Goal: Information Seeking & Learning: Learn about a topic

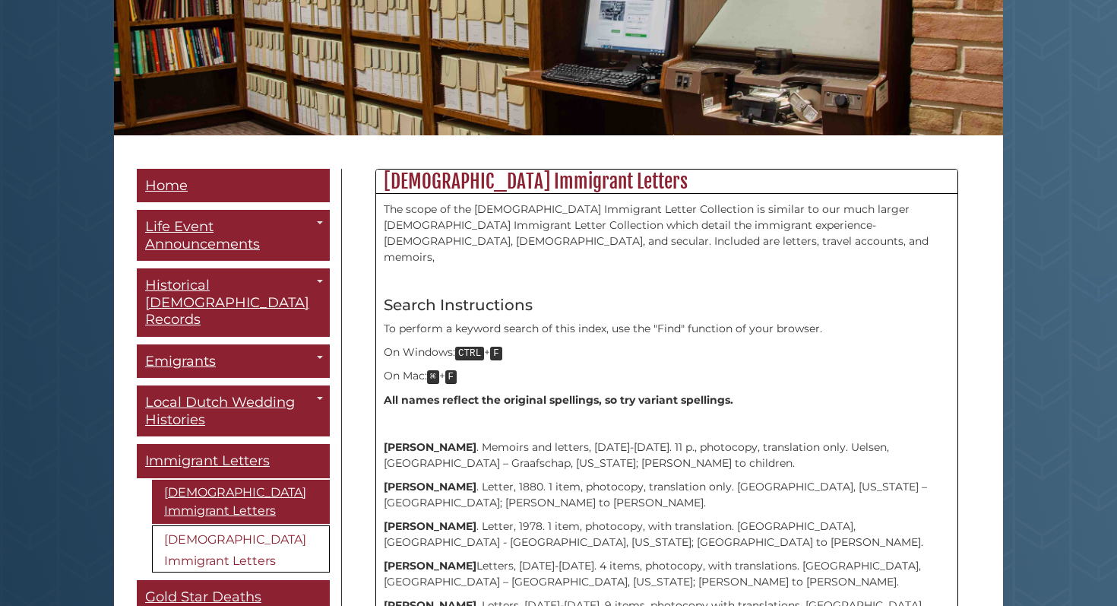
scroll to position [329, 0]
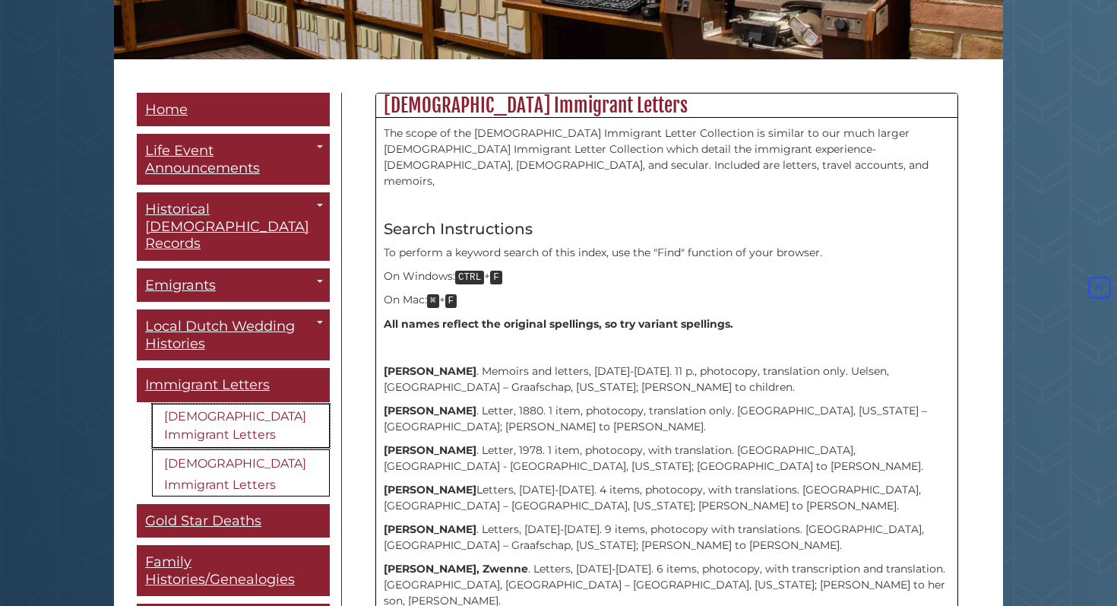
click at [202, 403] on link "[DEMOGRAPHIC_DATA] Immigrant Letters" at bounding box center [241, 425] width 178 height 44
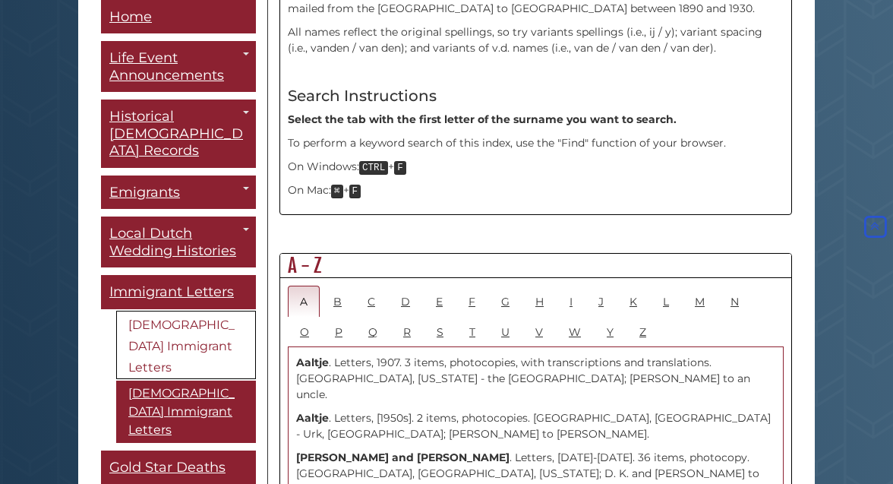
scroll to position [675, 0]
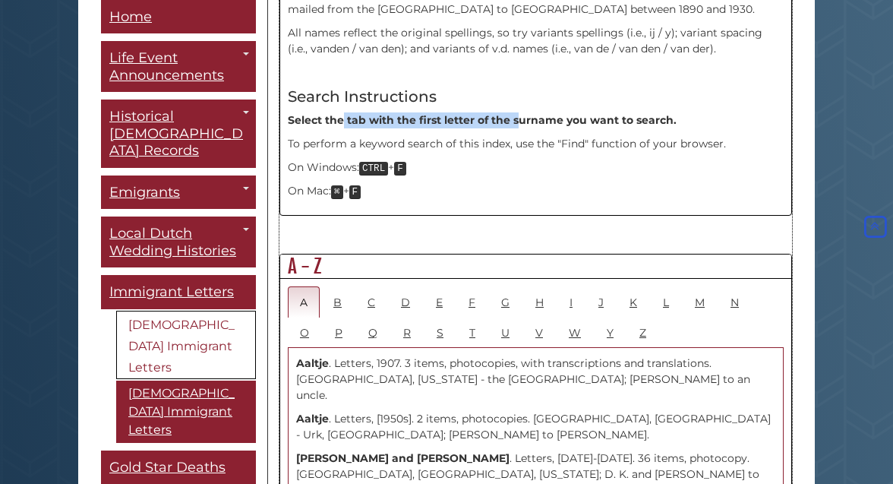
drag, startPoint x: 341, startPoint y: 84, endPoint x: 520, endPoint y: 84, distance: 178.5
click at [520, 113] on b "Select the tab with the first letter of the surname you want to search." at bounding box center [482, 120] width 389 height 14
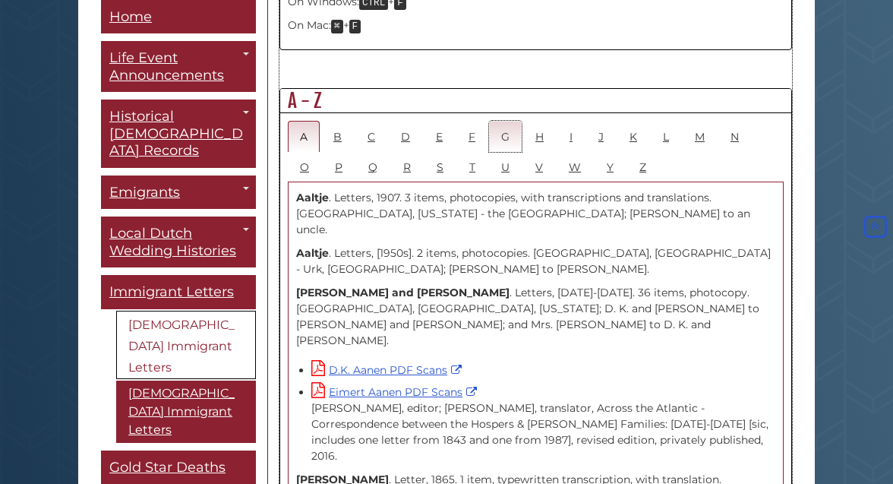
scroll to position [841, 0]
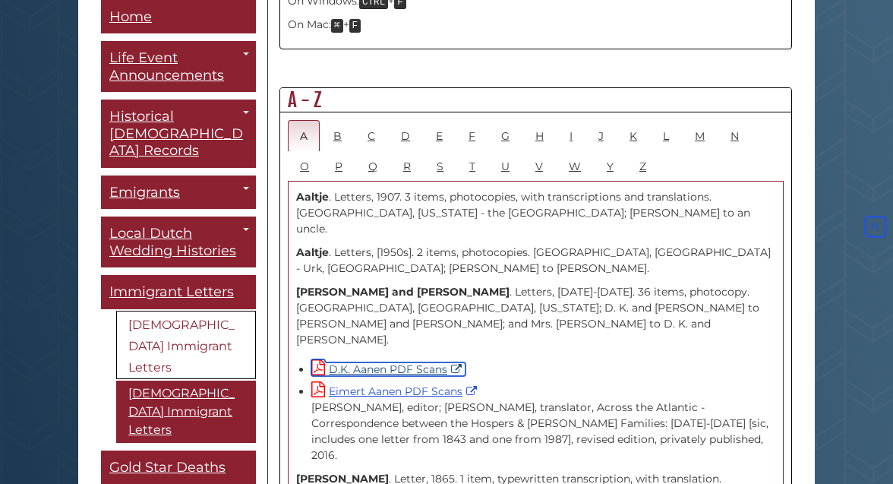
click at [434, 362] on link "D.K. Aanen PDF Scans" at bounding box center [389, 369] width 154 height 14
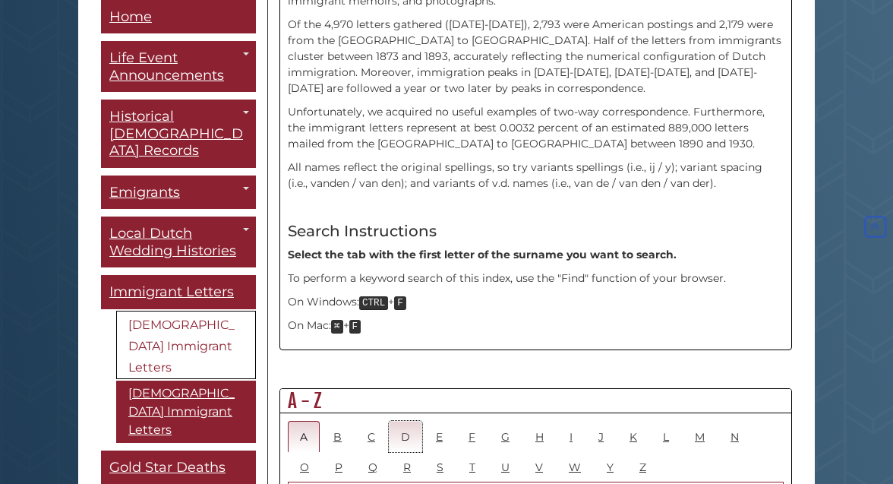
scroll to position [543, 0]
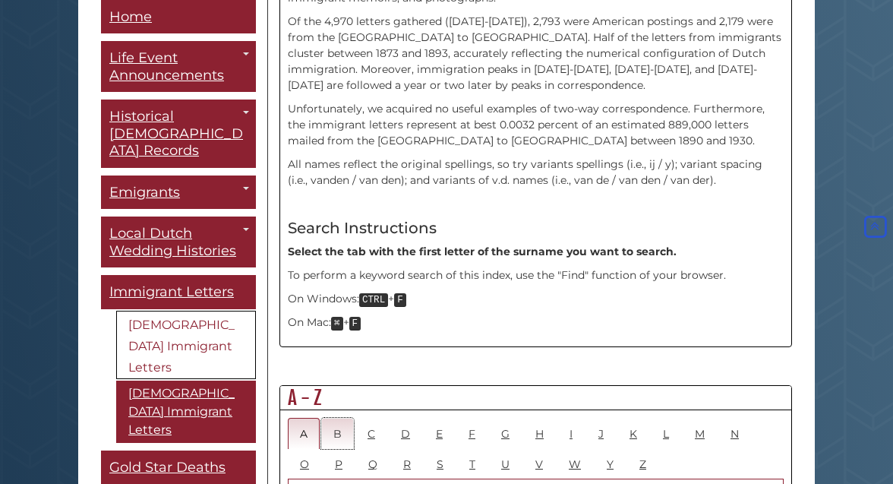
click at [326, 418] on link "B" at bounding box center [337, 433] width 33 height 31
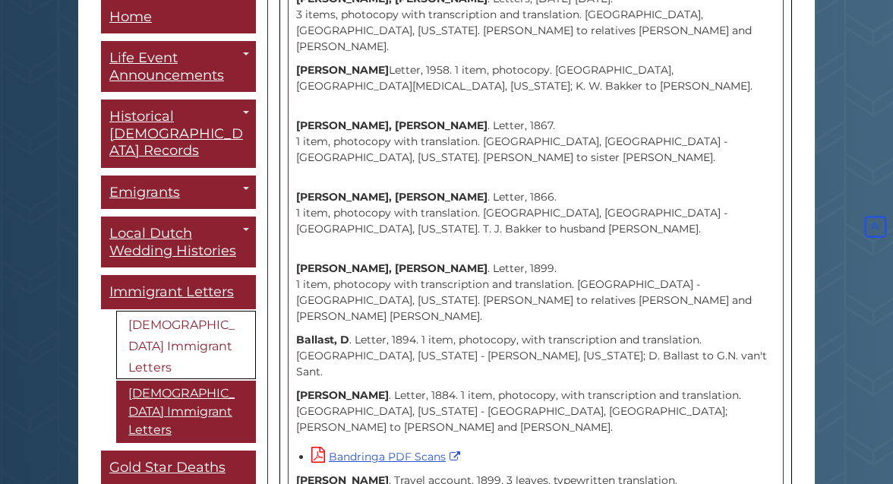
scroll to position [1705, 0]
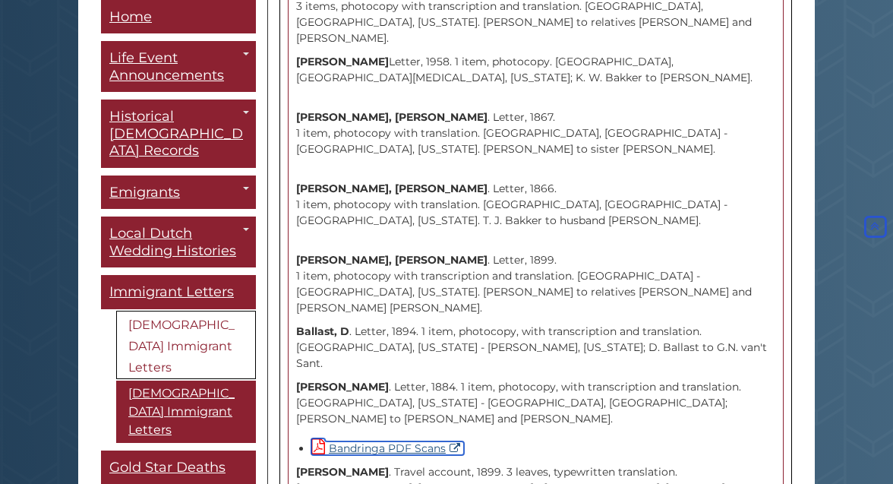
click at [355, 441] on link "Bandringa PDF Scans" at bounding box center [388, 448] width 153 height 14
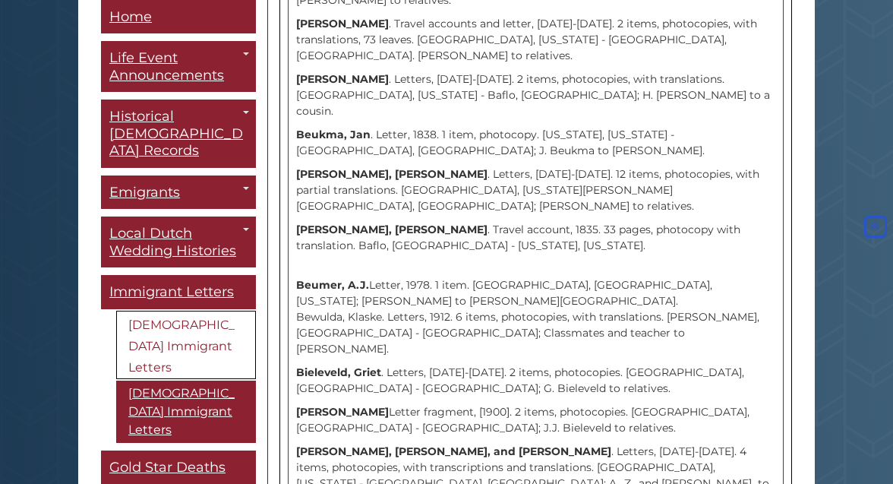
scroll to position [3992, 0]
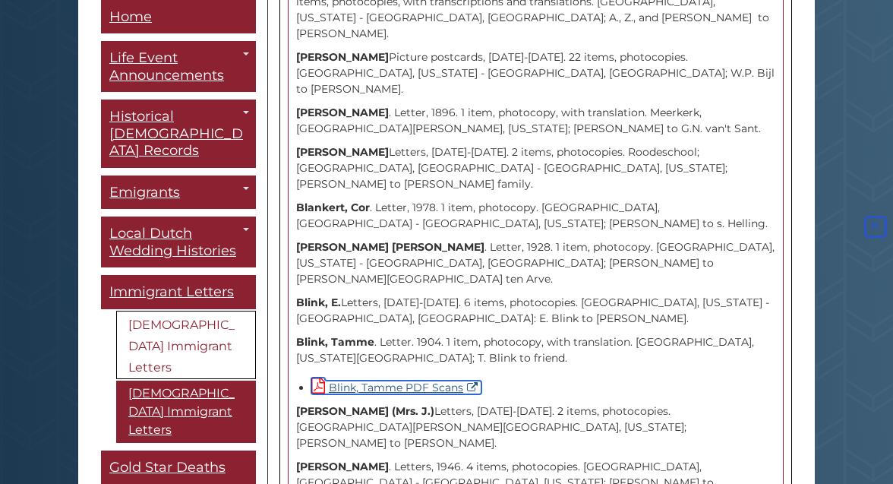
scroll to position [4337, 0]
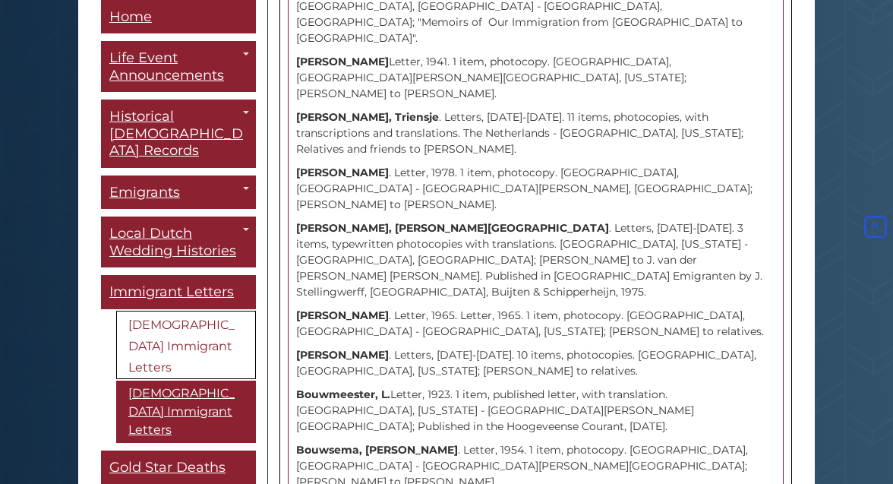
scroll to position [8288, 0]
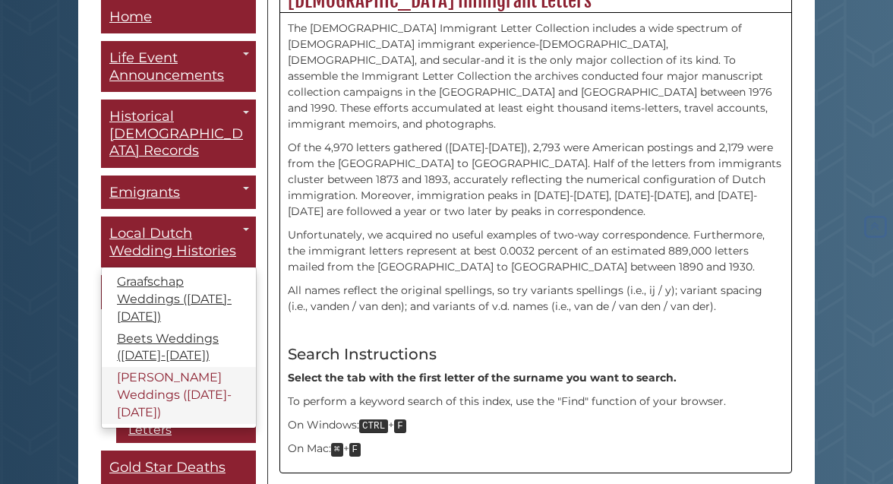
scroll to position [422, 0]
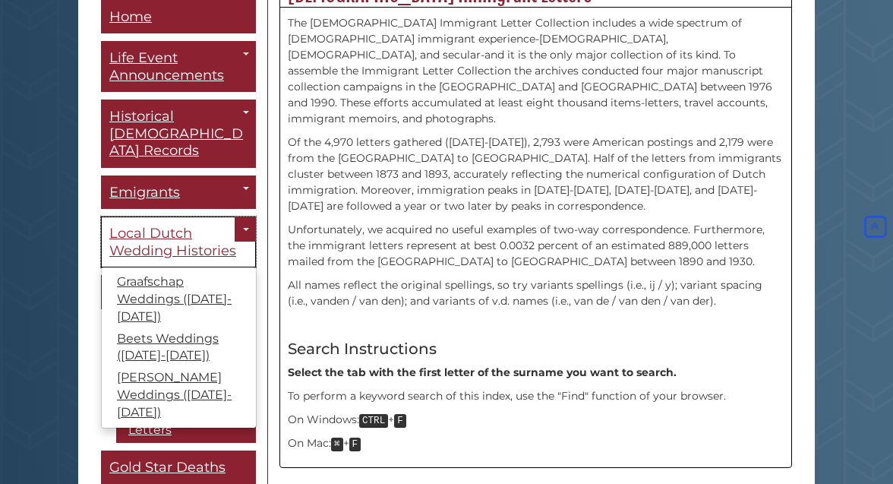
click at [150, 226] on span "Local Dutch Wedding Histories" at bounding box center [172, 243] width 127 height 34
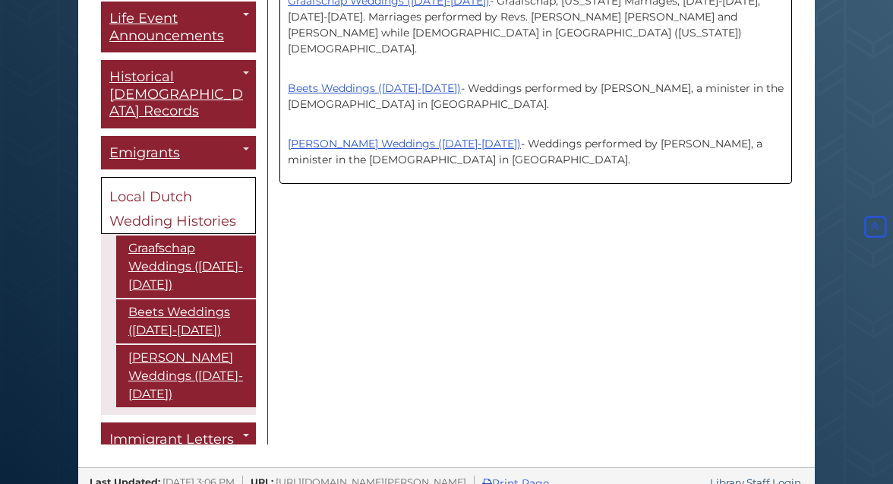
scroll to position [418, 0]
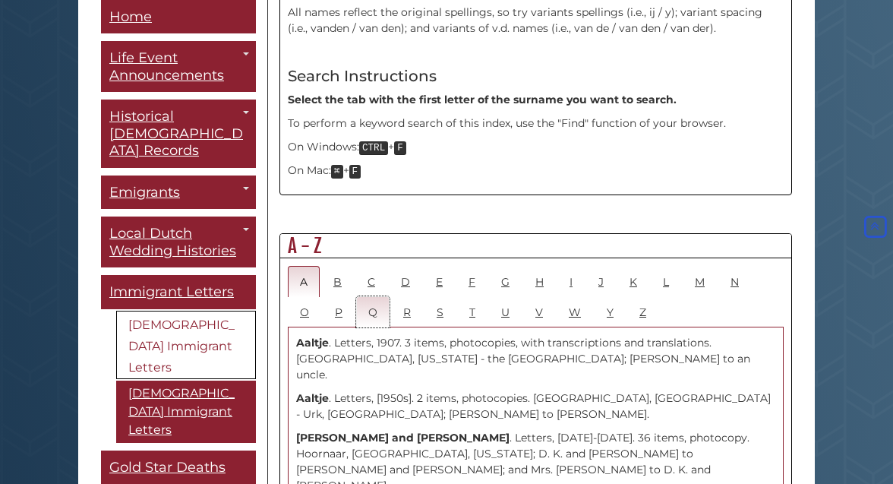
scroll to position [736, 0]
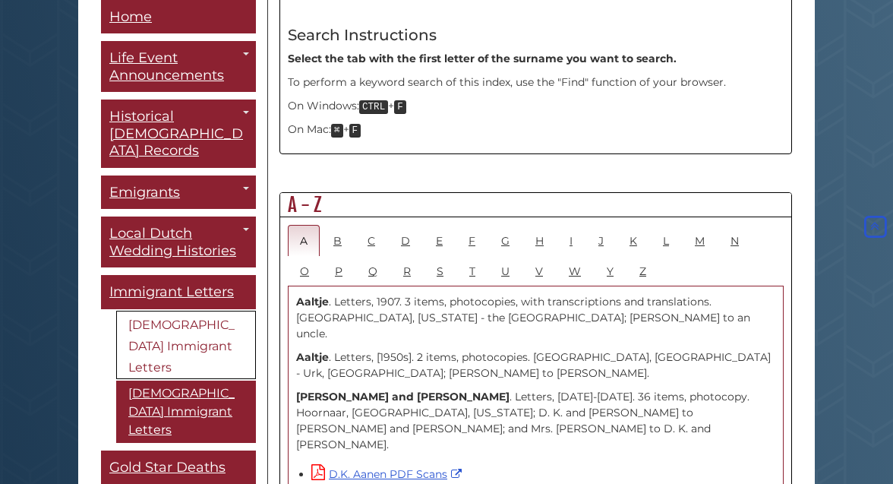
click at [169, 311] on link "[DEMOGRAPHIC_DATA] Immigrant Letters" at bounding box center [186, 345] width 140 height 68
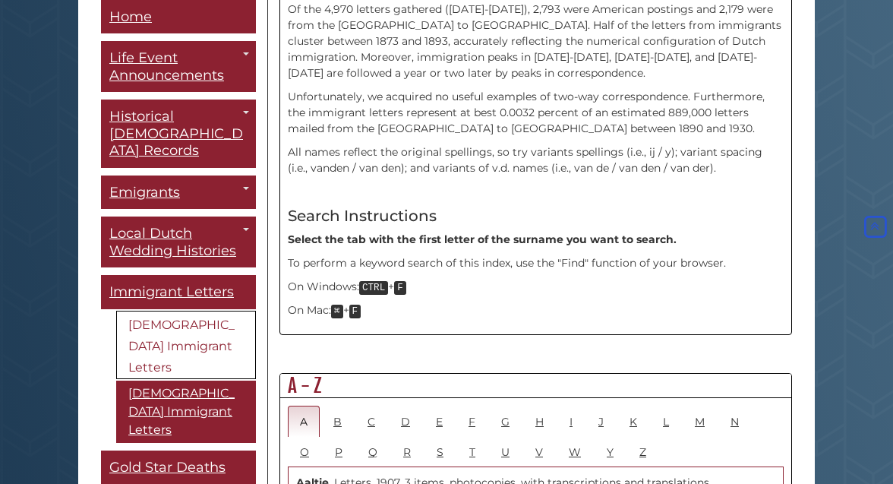
scroll to position [270, 0]
